Goal: Transaction & Acquisition: Subscribe to service/newsletter

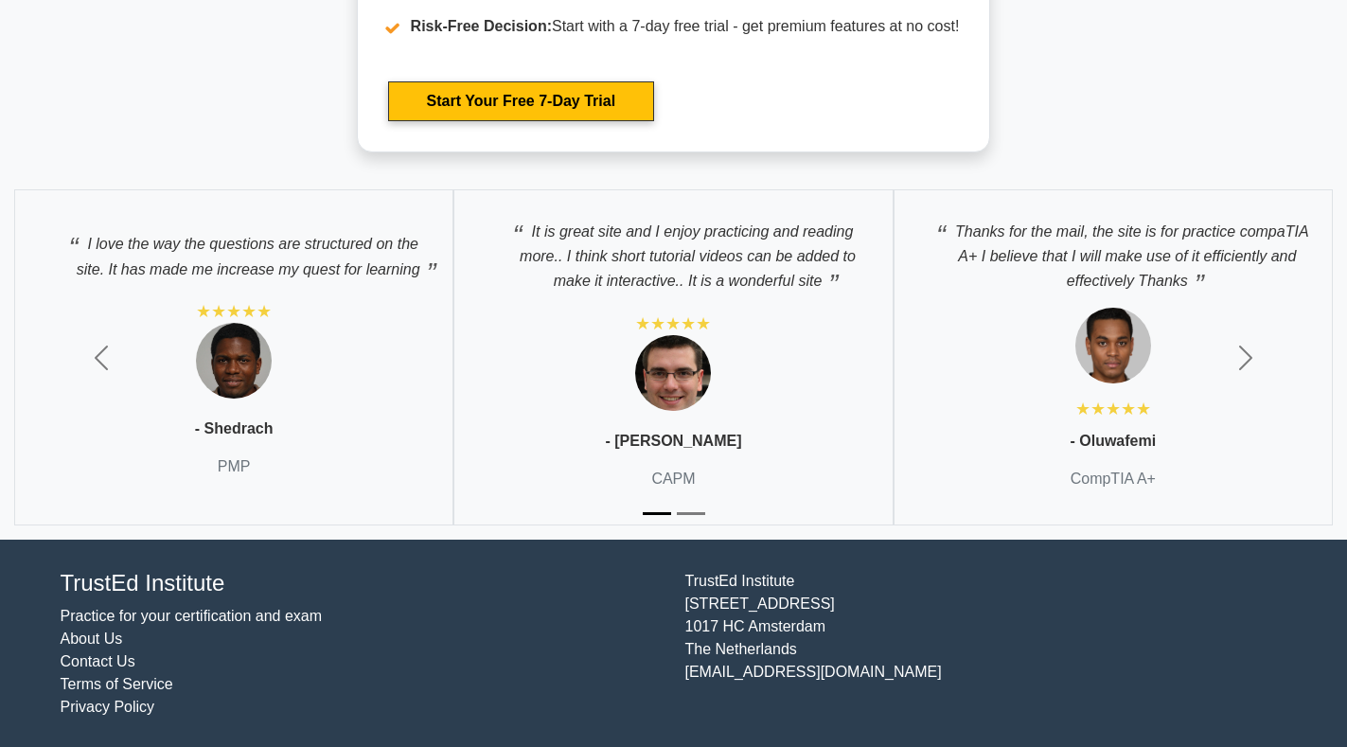
scroll to position [3689, 0]
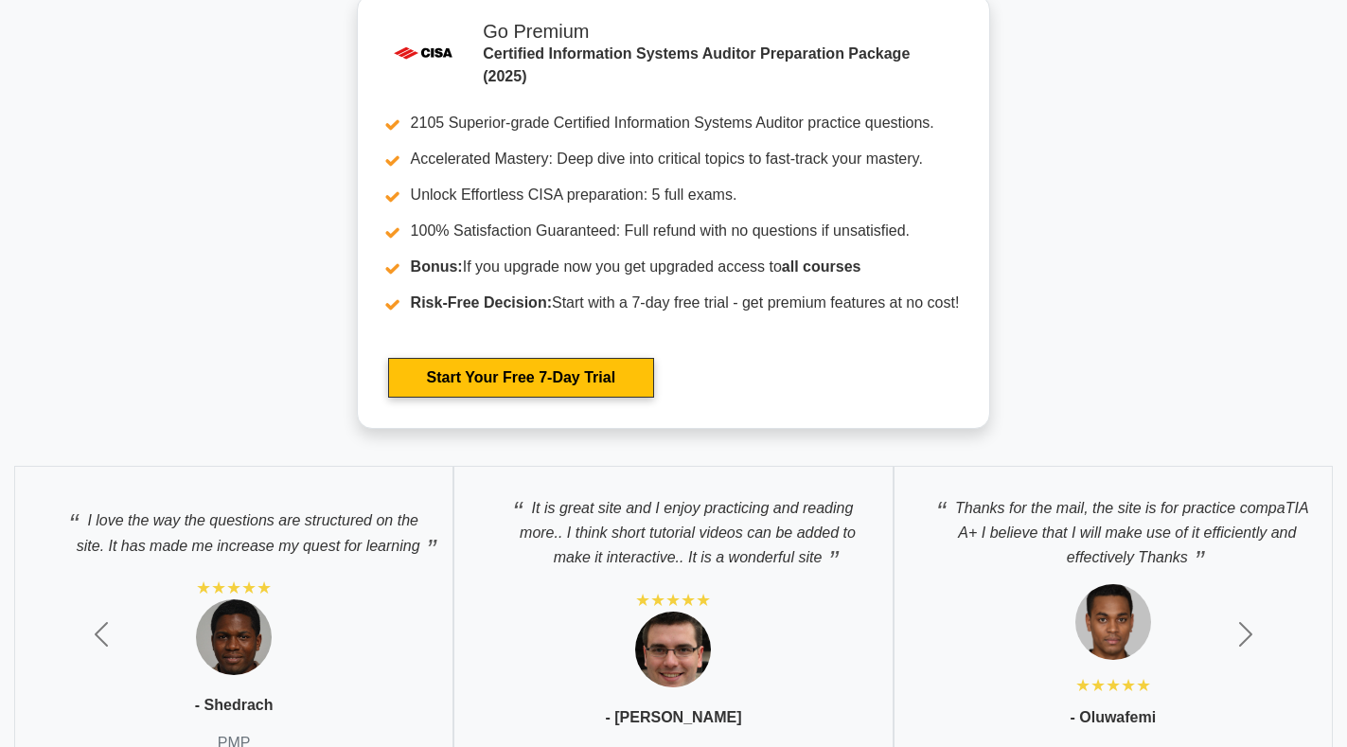
scroll to position [3689, 0]
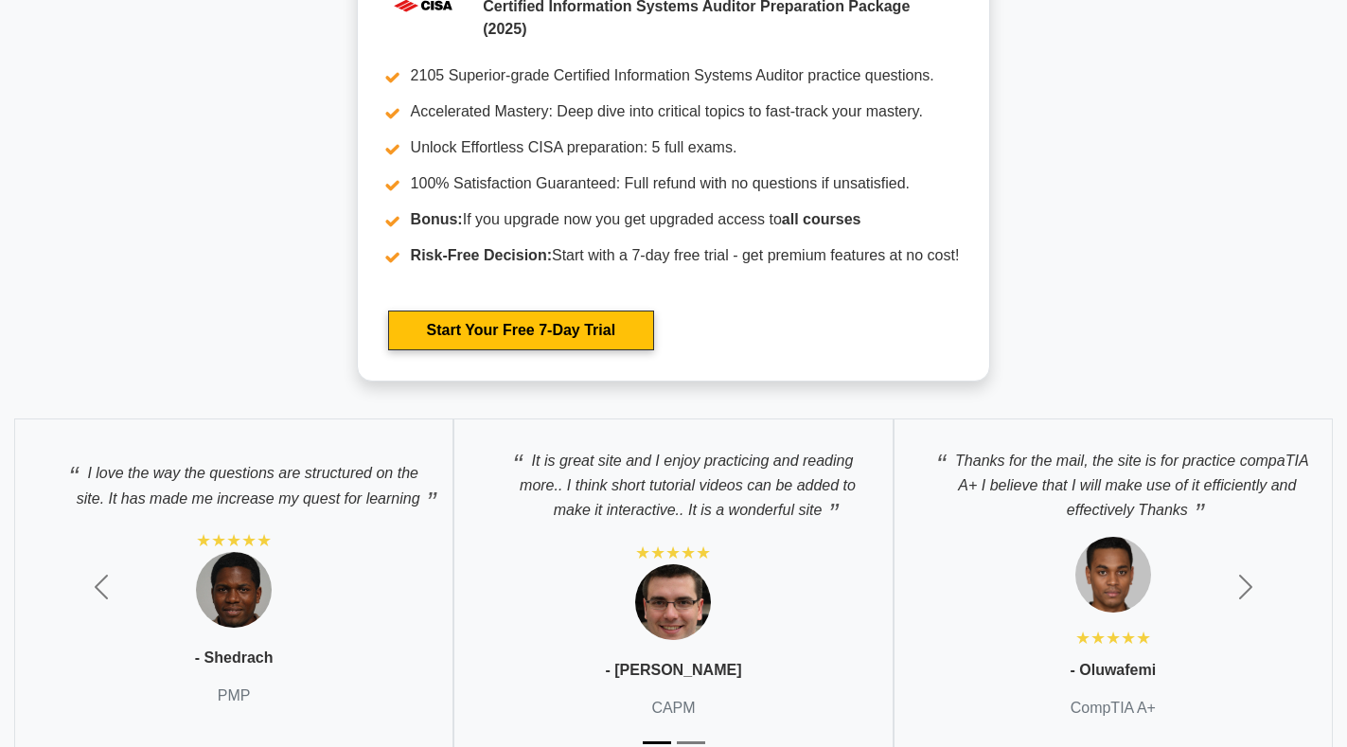
scroll to position [3689, 0]
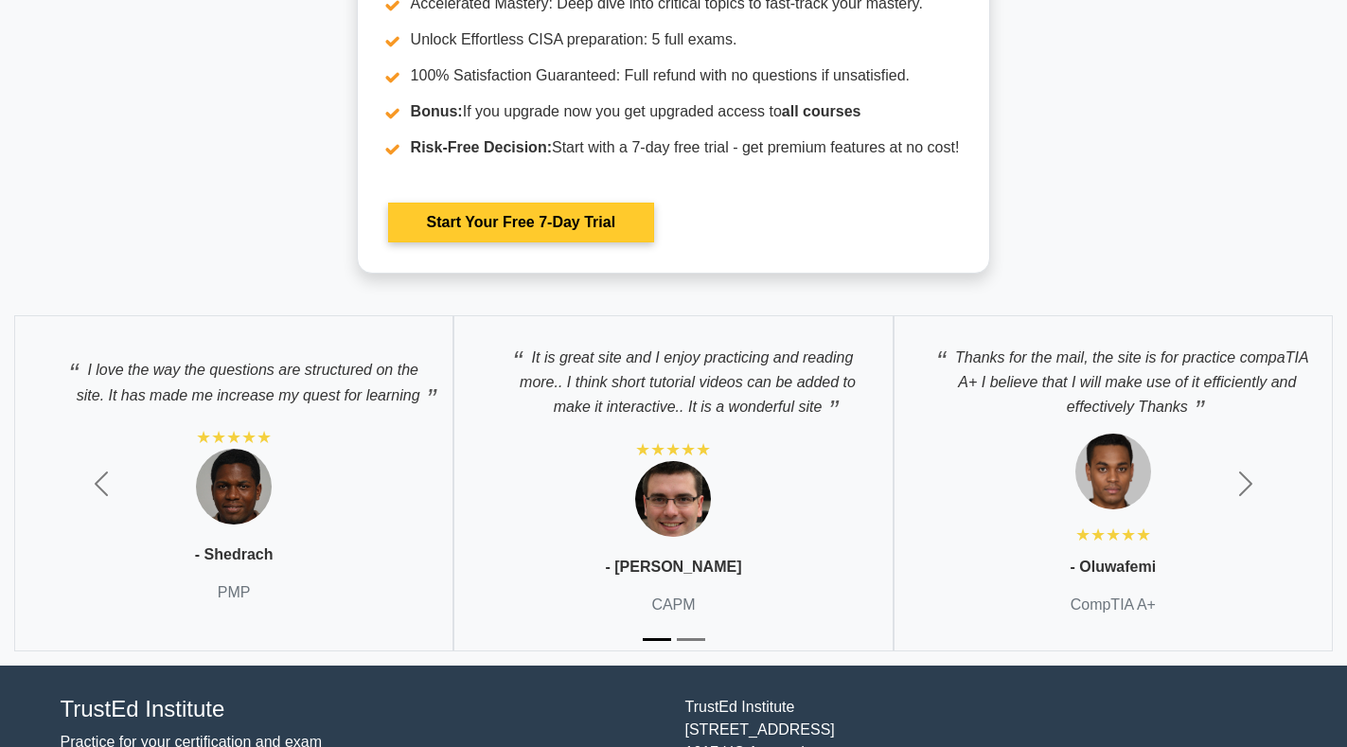
click at [526, 230] on link "Start Your Free 7-Day Trial" at bounding box center [521, 223] width 266 height 40
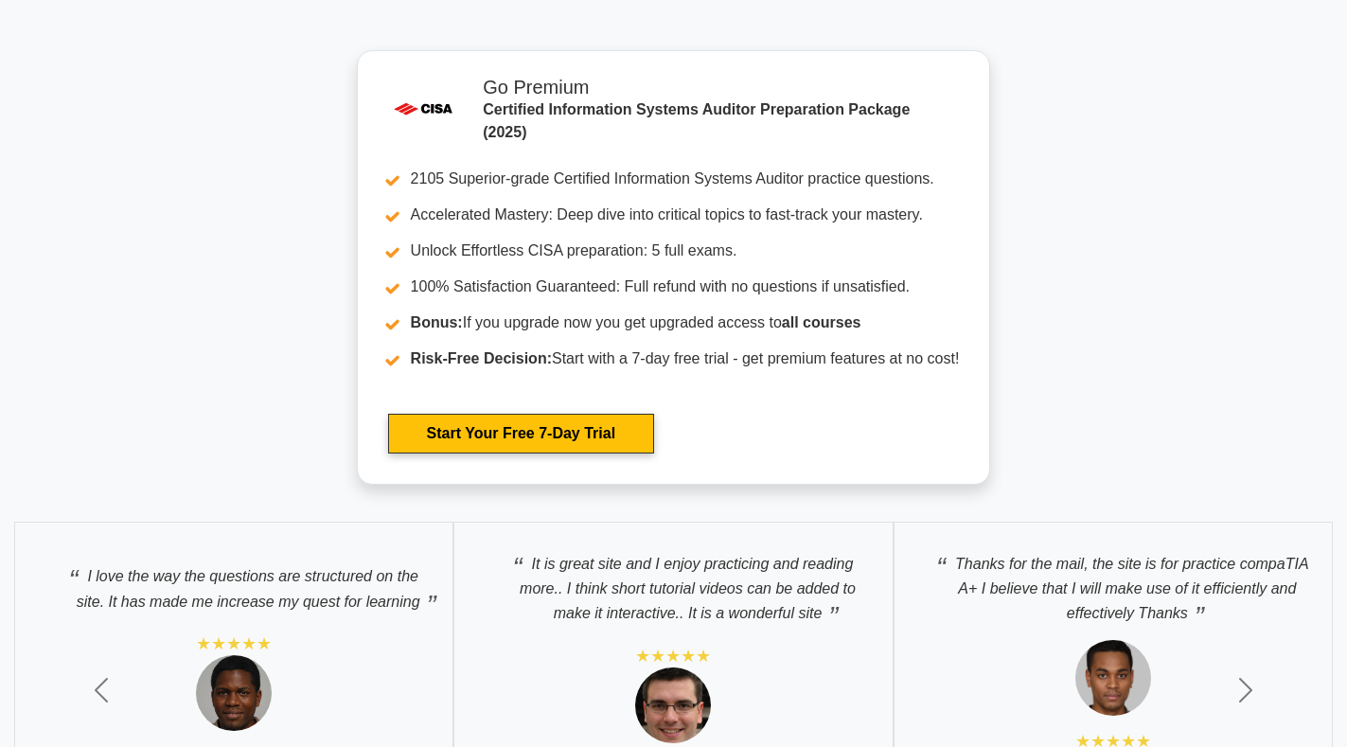
scroll to position [3689, 0]
